Goal: Transaction & Acquisition: Purchase product/service

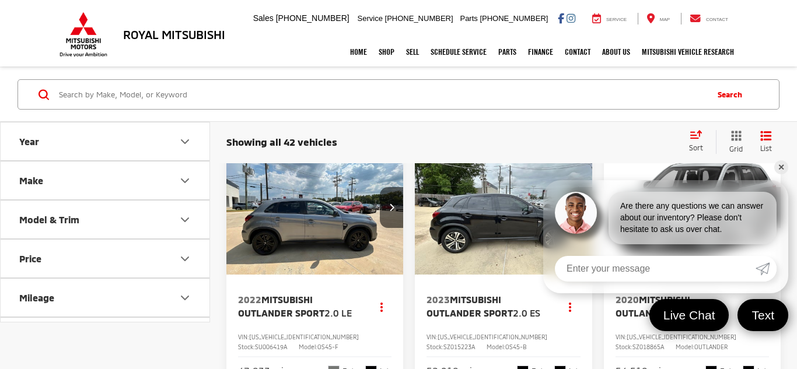
scroll to position [280, 0]
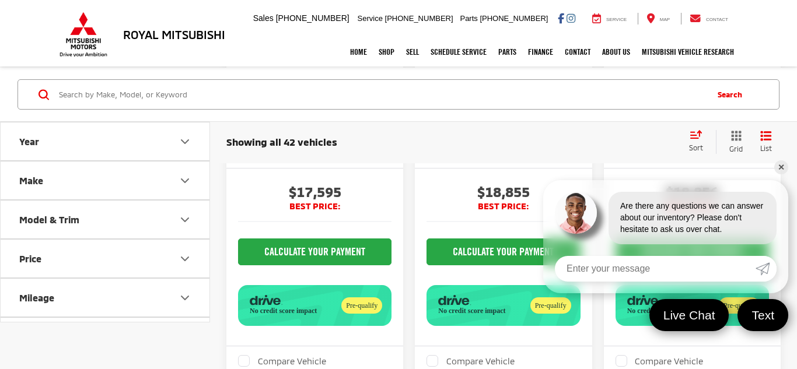
click at [781, 169] on link "✕" at bounding box center [781, 167] width 14 height 14
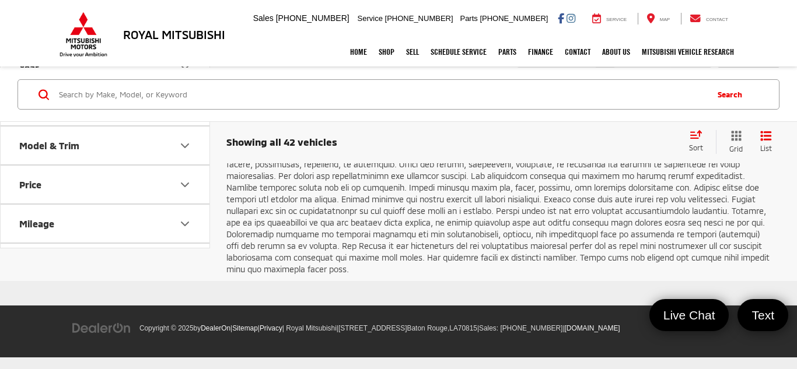
scroll to position [4456, 0]
click at [649, 88] on link "Next" at bounding box center [651, 77] width 39 height 21
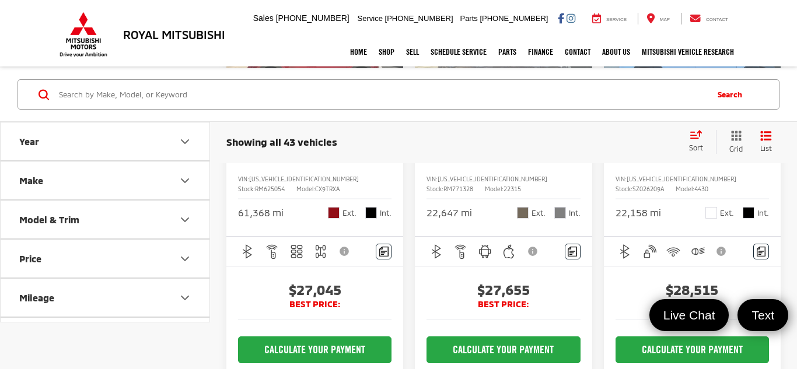
scroll to position [1726, 0]
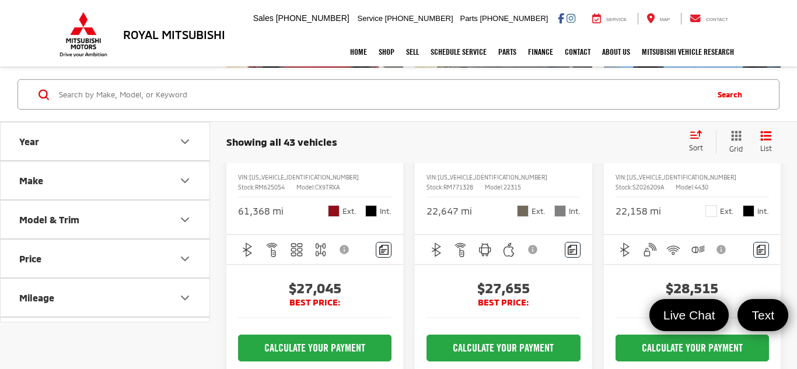
click at [518, 115] on img "2025 Nissan Rogue SV 0" at bounding box center [503, 48] width 178 height 134
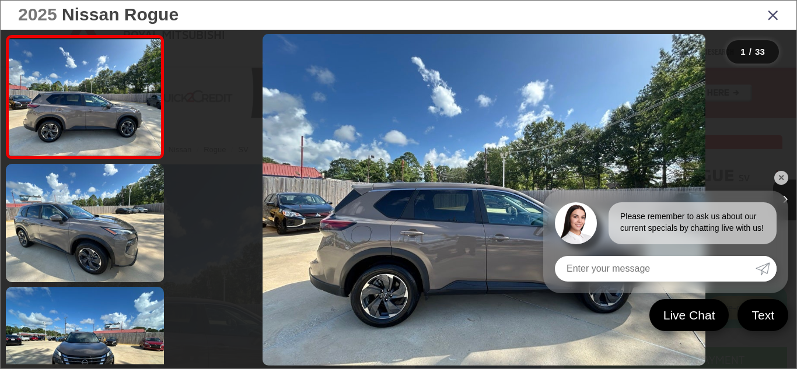
click at [780, 174] on link "✕" at bounding box center [781, 178] width 14 height 14
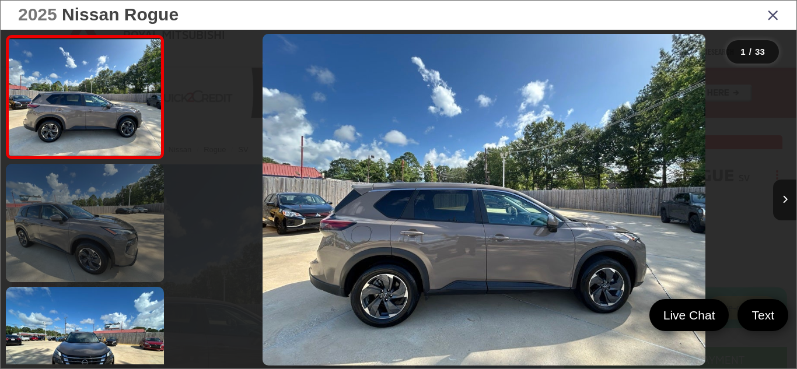
click at [86, 275] on link at bounding box center [85, 223] width 158 height 118
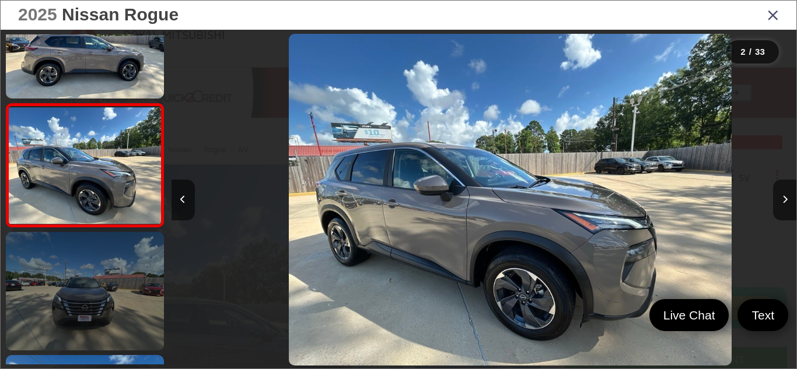
scroll to position [0, 625]
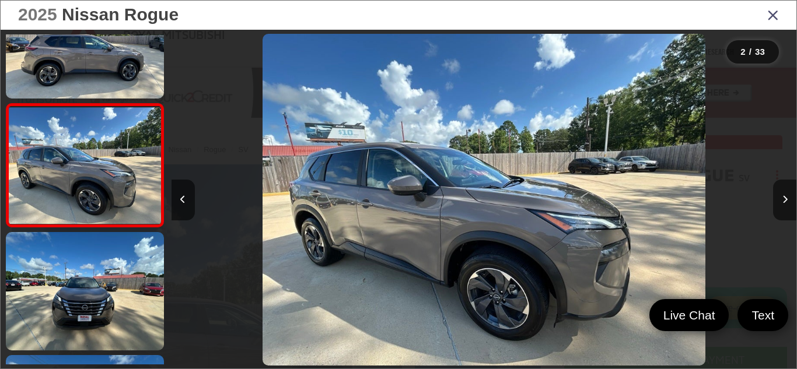
click at [531, 260] on img "2025 Nissan Rogue SV 1" at bounding box center [483, 200] width 443 height 332
click at [776, 21] on icon "Close gallery" at bounding box center [773, 14] width 12 height 15
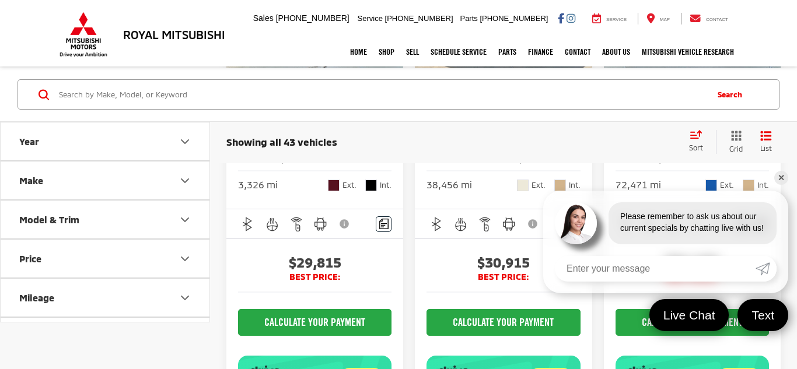
scroll to position [2581, 0]
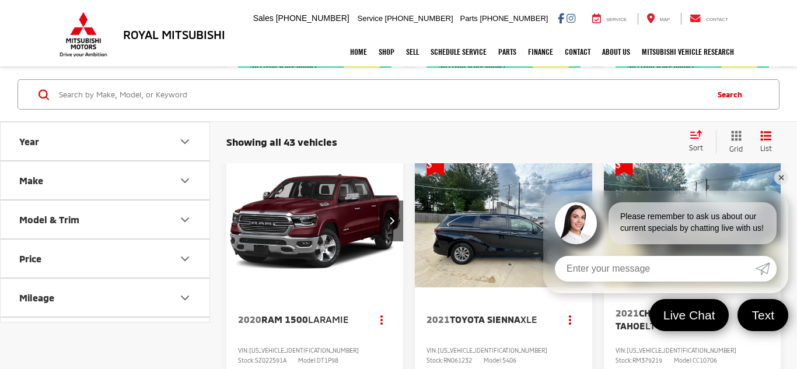
click at [784, 171] on link "✕" at bounding box center [781, 178] width 14 height 14
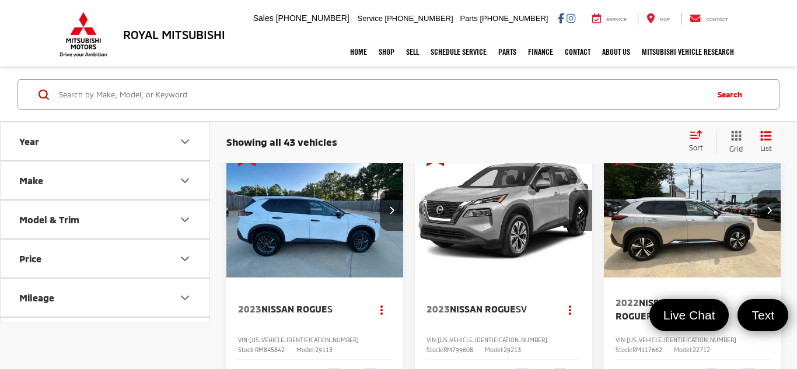
scroll to position [0, 0]
